Goal: Task Accomplishment & Management: Manage account settings

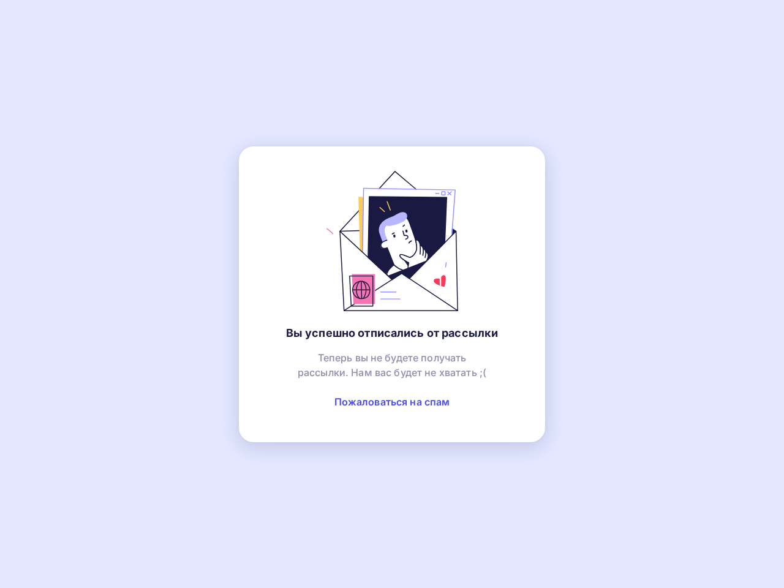
click at [392, 402] on link "Пожаловаться на спам" at bounding box center [393, 402] width 116 height 12
